Goal: Task Accomplishment & Management: Complete application form

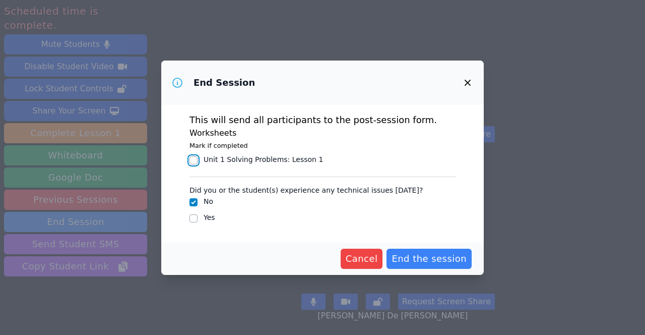
click at [195, 164] on input "Unit 1 Solving Problems : Lesson 1" at bounding box center [194, 160] width 8 height 8
checkbox input "true"
click at [192, 222] on input "Yes" at bounding box center [194, 218] width 8 height 8
checkbox input "true"
checkbox input "false"
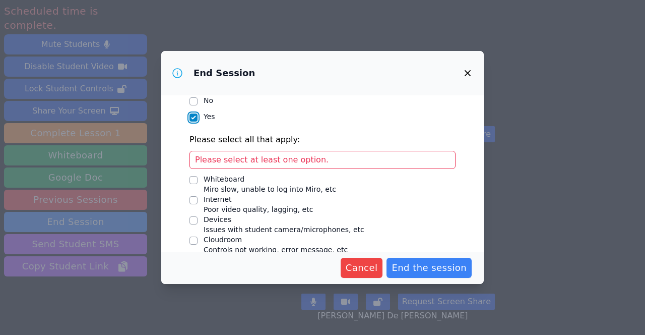
scroll to position [95, 0]
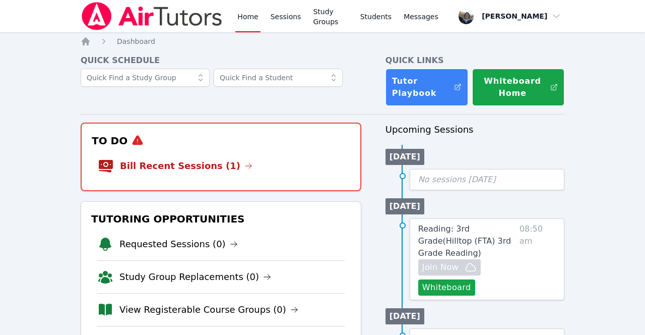
click at [167, 168] on link "Bill Recent Sessions (1)" at bounding box center [186, 166] width 133 height 14
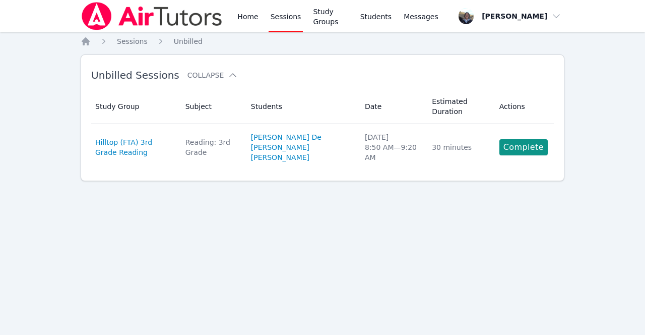
click at [528, 147] on link "Complete" at bounding box center [523, 147] width 48 height 16
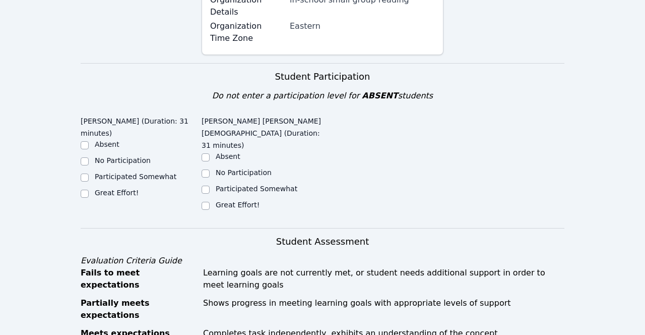
scroll to position [242, 0]
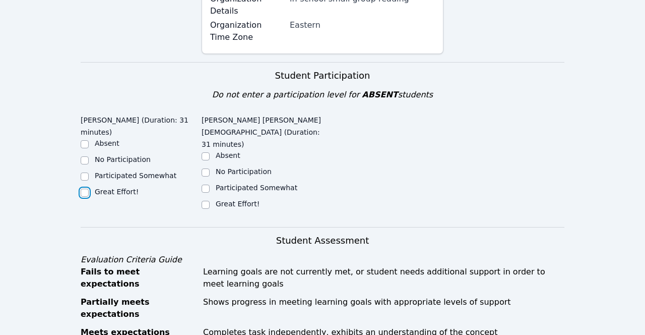
click at [82, 189] on input "Great Effort!" at bounding box center [85, 193] width 8 height 8
checkbox input "true"
click at [207, 201] on input "Great Effort!" at bounding box center [206, 205] width 8 height 8
checkbox input "true"
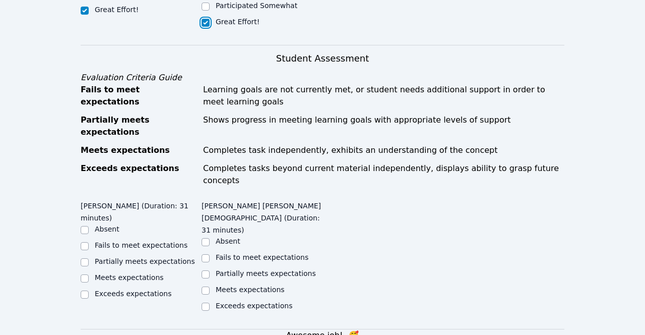
scroll to position [424, 0]
click at [86, 274] on input "Meets expectations" at bounding box center [85, 278] width 8 height 8
checkbox input "true"
click at [208, 286] on input "Meets expectations" at bounding box center [206, 290] width 8 height 8
checkbox input "true"
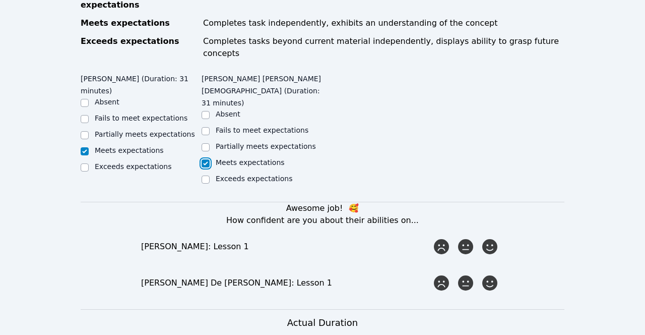
scroll to position [570, 0]
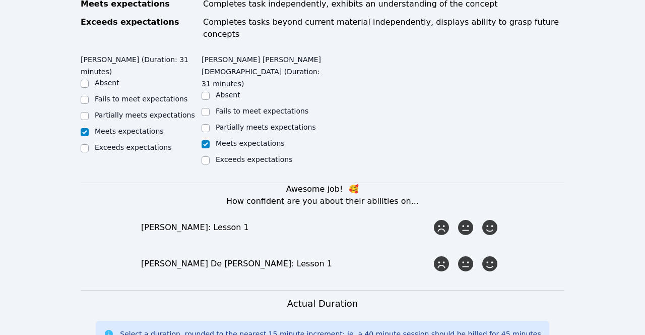
click at [494, 220] on icon at bounding box center [489, 227] width 15 height 15
click at [0, 0] on input "radio" at bounding box center [0, 0] width 0 height 0
click at [497, 256] on icon at bounding box center [489, 263] width 15 height 15
click at [0, 0] on input "radio" at bounding box center [0, 0] width 0 height 0
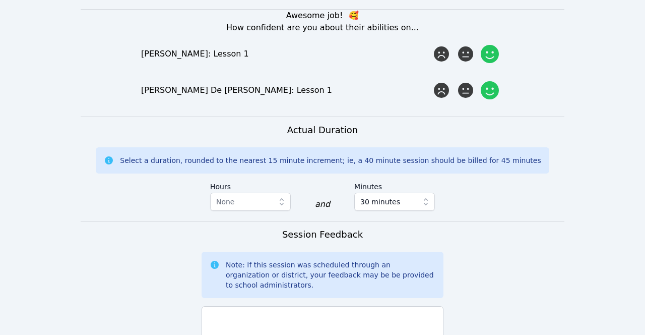
scroll to position [744, 0]
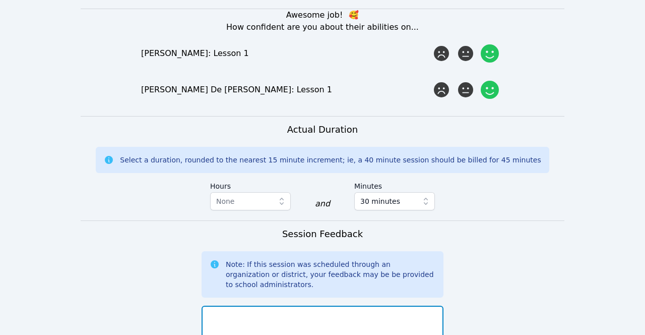
click at [217, 305] on textarea at bounding box center [323, 332] width 242 height 54
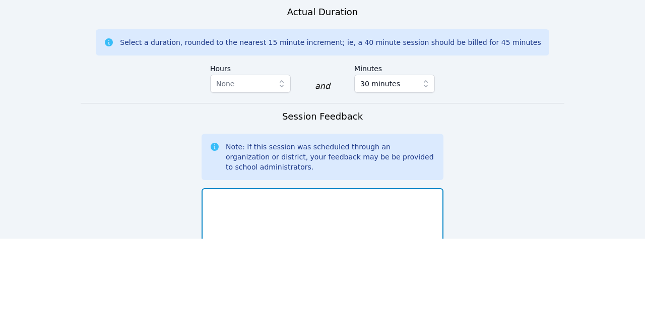
scroll to position [765, 0]
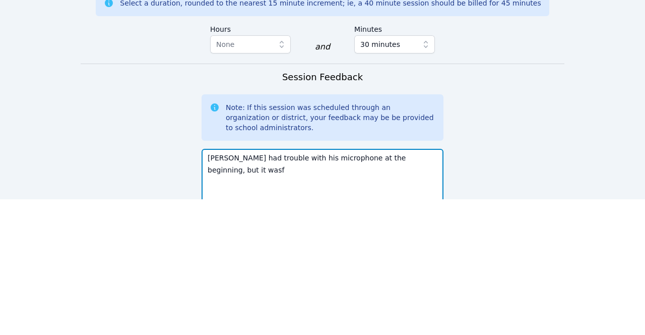
click at [412, 284] on textarea "[PERSON_NAME] had trouble with his microphone at the beginning, but it wasf" at bounding box center [323, 311] width 242 height 54
click at [426, 284] on textarea "[PERSON_NAME] had trouble with his microphone at the beginning, but it was f" at bounding box center [323, 311] width 242 height 54
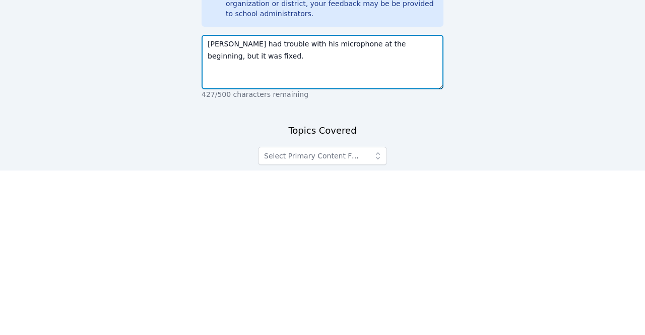
scroll to position [851, 0]
type textarea "[PERSON_NAME] had trouble with his microphone at the beginning, but it was fixe…"
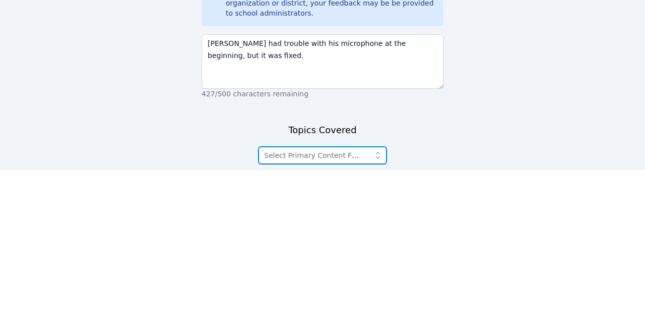
click at [380, 315] on icon "button" at bounding box center [378, 320] width 10 height 10
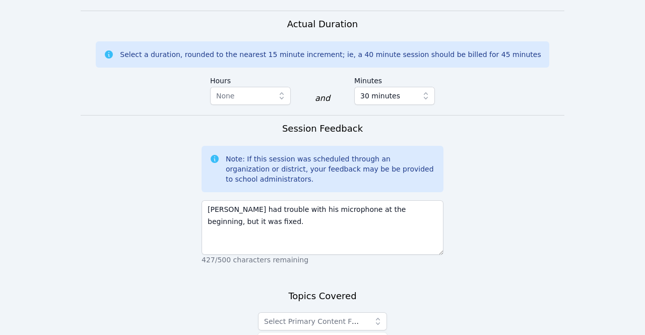
scroll to position [846, 0]
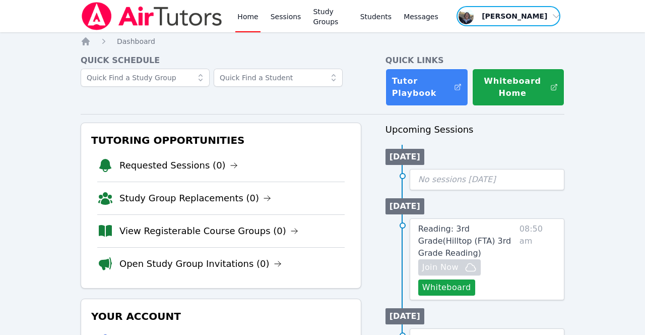
click at [547, 21] on span "button" at bounding box center [509, 16] width 106 height 22
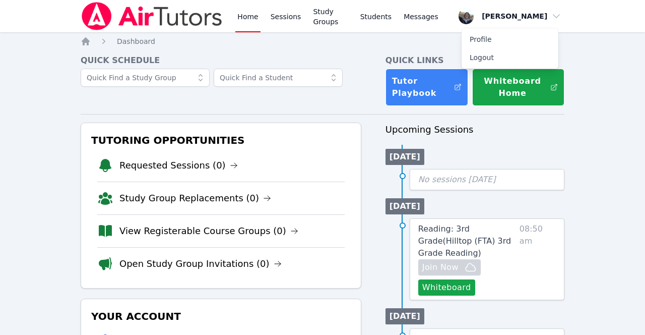
click at [481, 71] on button "Whiteboard Home" at bounding box center [518, 87] width 92 height 37
